Goal: Task Accomplishment & Management: Manage account settings

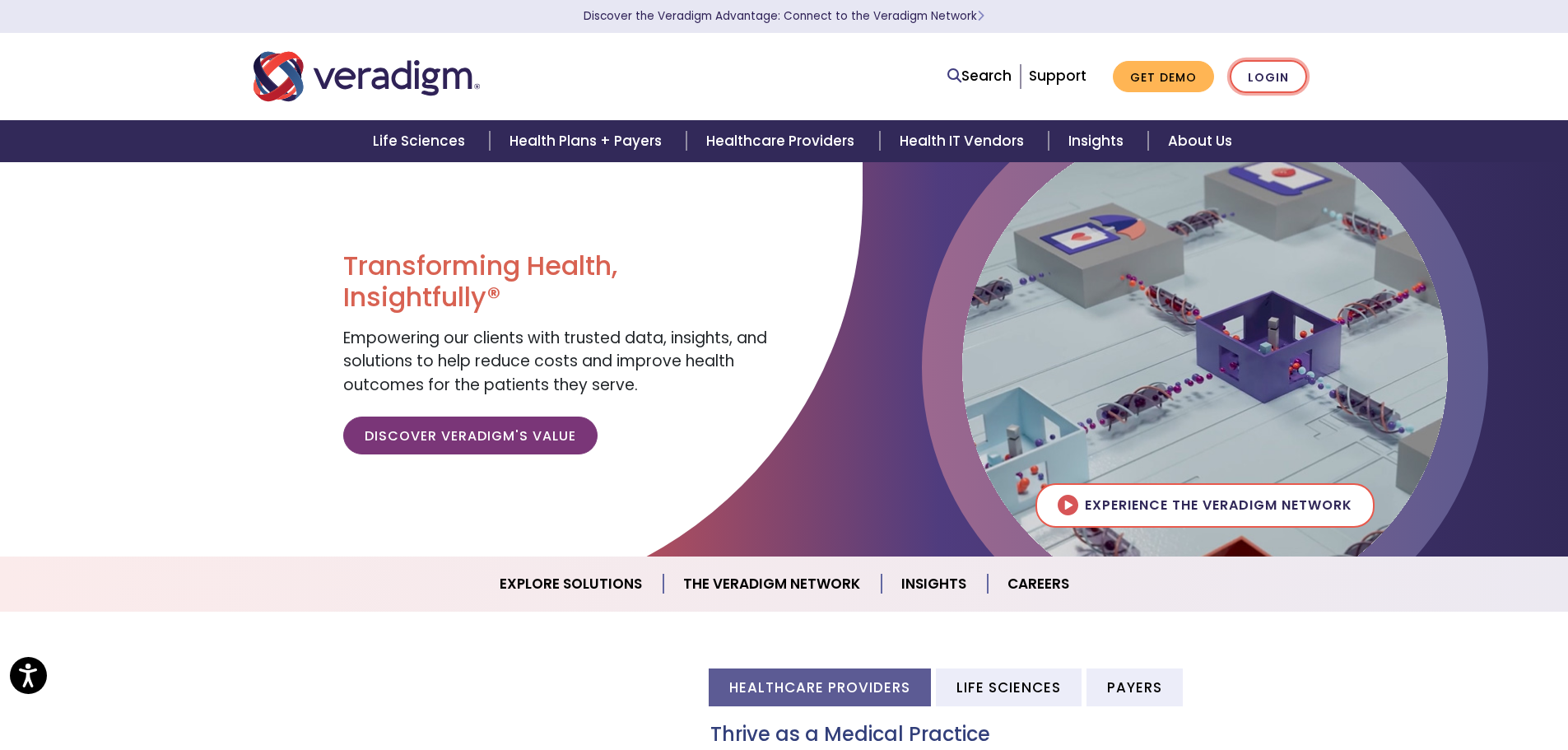
click at [1248, 82] on link "Login" at bounding box center [1268, 77] width 78 height 34
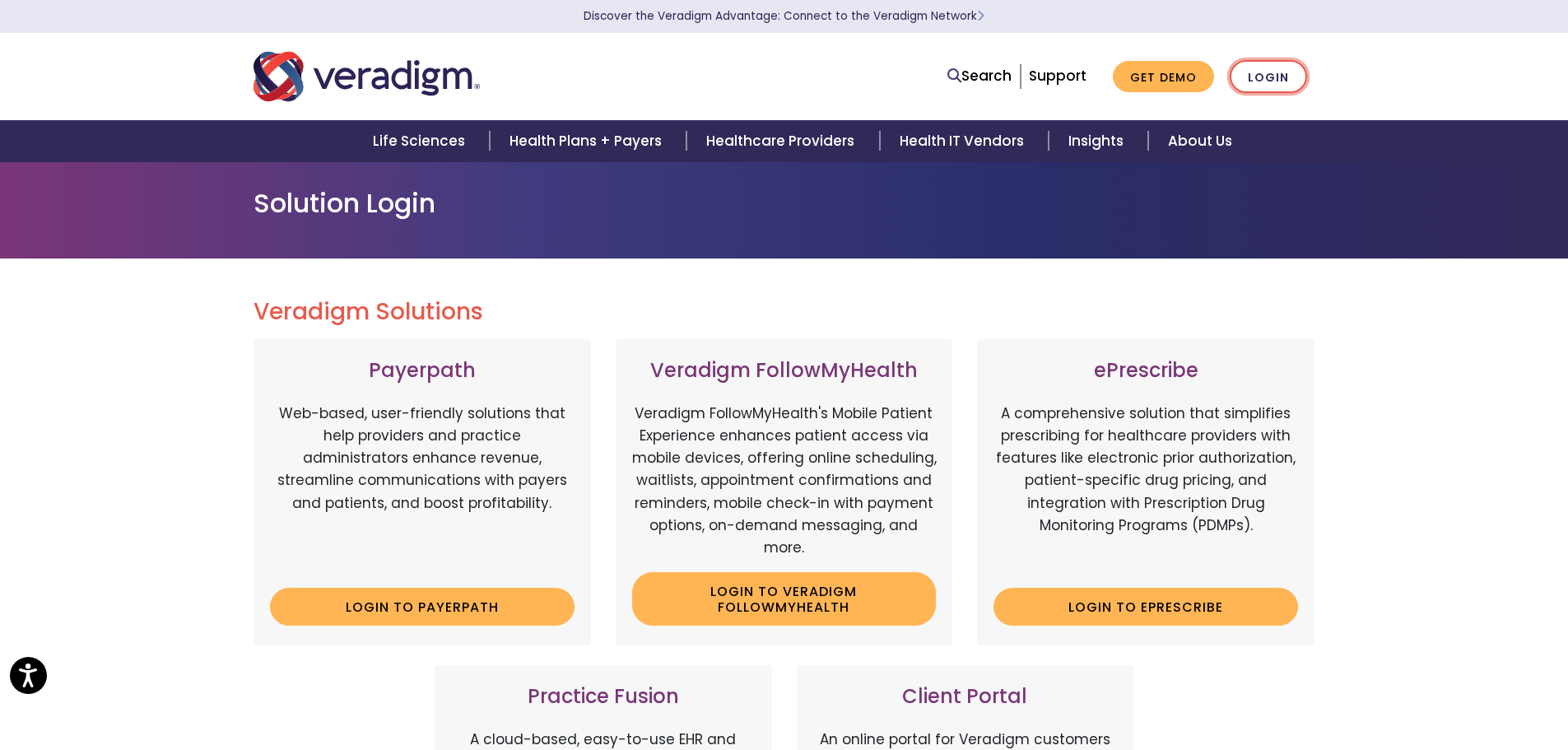
click at [1254, 81] on link "Login" at bounding box center [1268, 77] width 78 height 34
